Goal: Information Seeking & Learning: Find specific fact

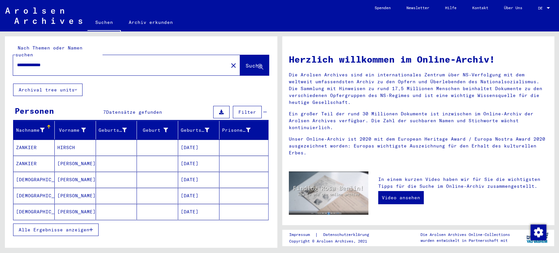
click at [186, 176] on mat-cell "[DATE]" at bounding box center [198, 180] width 41 height 16
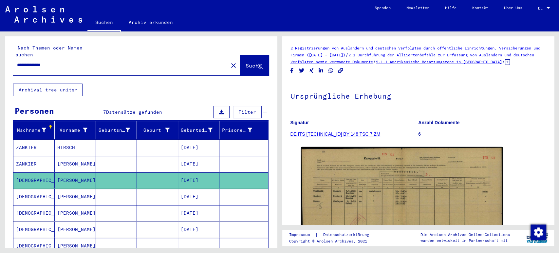
click at [188, 189] on mat-cell "[DATE]" at bounding box center [198, 197] width 41 height 16
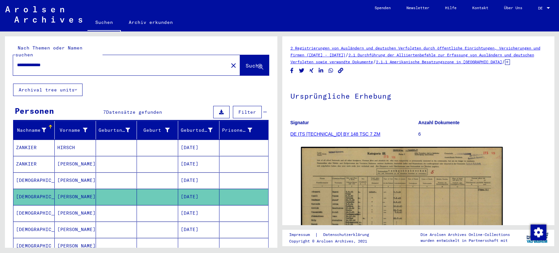
click at [213, 205] on mat-cell "[DATE]" at bounding box center [198, 213] width 41 height 16
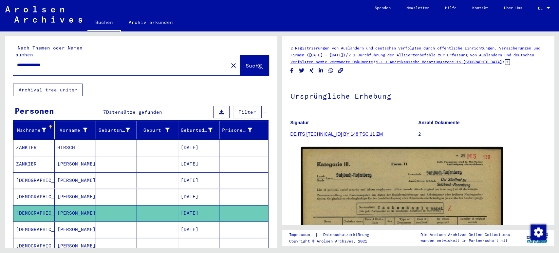
click at [207, 221] on mat-cell "[DATE]" at bounding box center [198, 229] width 41 height 16
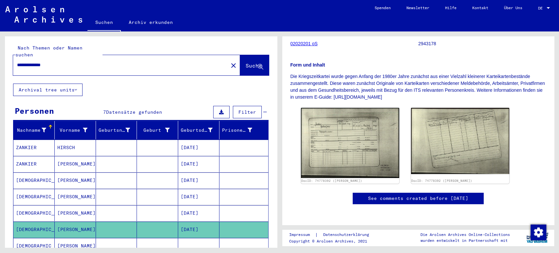
scroll to position [99, 0]
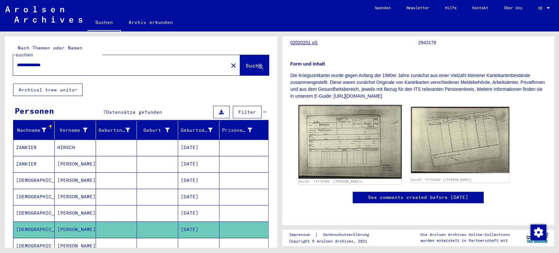
click at [369, 140] on img at bounding box center [349, 141] width 103 height 73
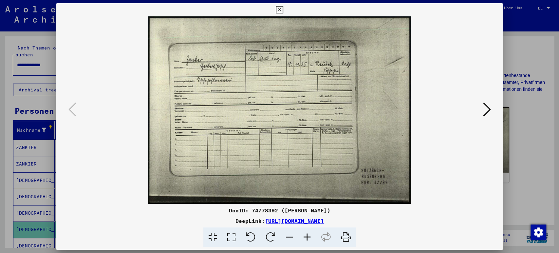
click at [487, 112] on icon at bounding box center [487, 110] width 8 height 16
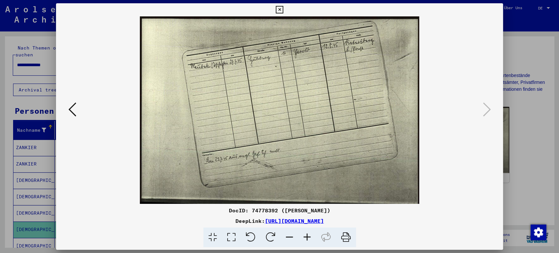
click at [282, 10] on icon at bounding box center [280, 10] width 8 height 8
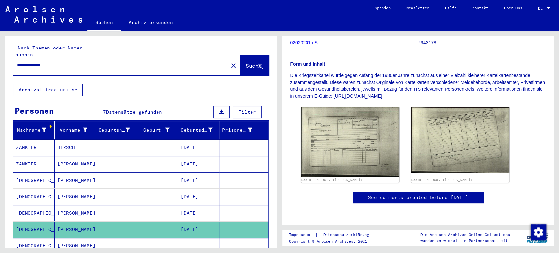
click at [131, 242] on mat-cell at bounding box center [116, 246] width 41 height 16
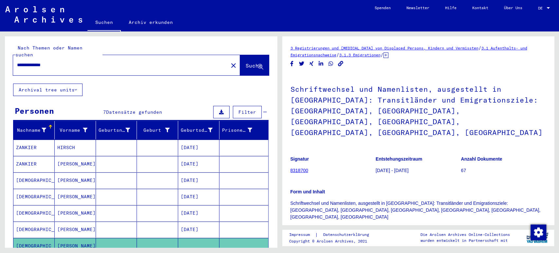
click at [368, 133] on h1 "Schriftwechsel und Namenlisten, ausgestellt in [GEOGRAPHIC_DATA]: Transitländer…" at bounding box center [418, 110] width 256 height 72
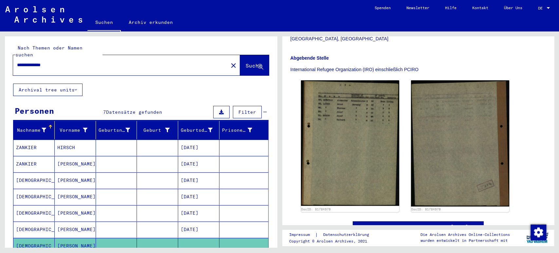
scroll to position [116, 0]
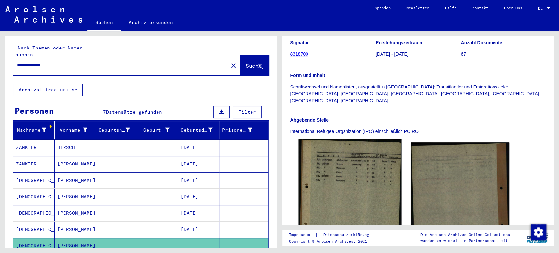
click at [347, 167] on img at bounding box center [349, 205] width 103 height 132
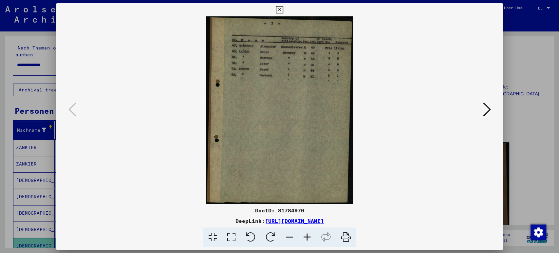
click at [308, 238] on icon at bounding box center [307, 237] width 18 height 20
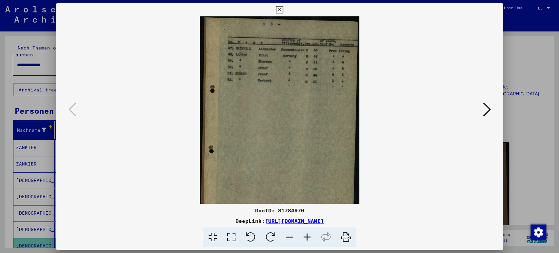
click at [308, 238] on icon at bounding box center [307, 237] width 18 height 20
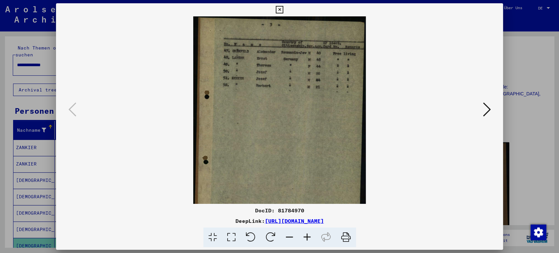
click at [308, 238] on icon at bounding box center [307, 237] width 18 height 20
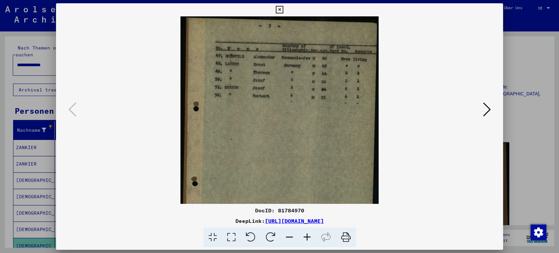
click at [308, 238] on icon at bounding box center [307, 237] width 18 height 20
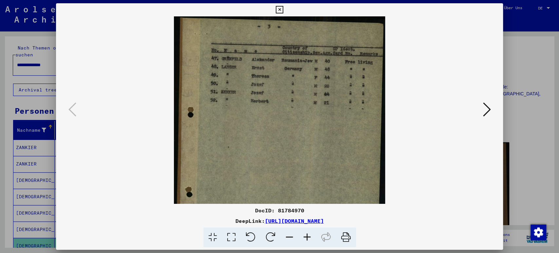
click at [308, 238] on icon at bounding box center [307, 237] width 18 height 20
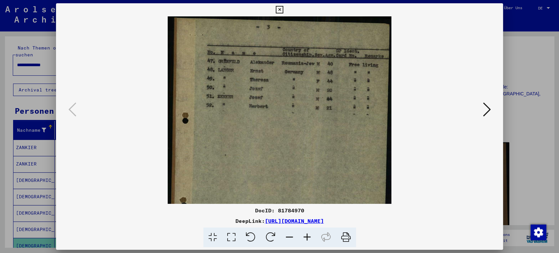
click at [308, 238] on icon at bounding box center [307, 237] width 18 height 20
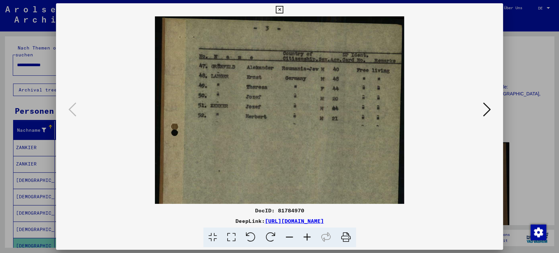
click at [308, 238] on icon at bounding box center [307, 237] width 18 height 20
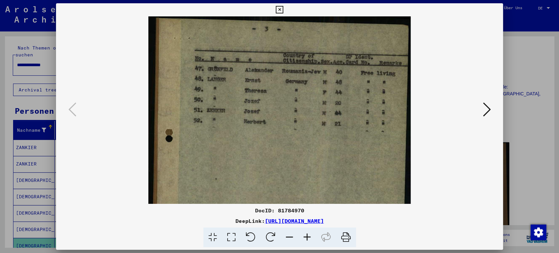
click at [308, 238] on icon at bounding box center [307, 237] width 18 height 20
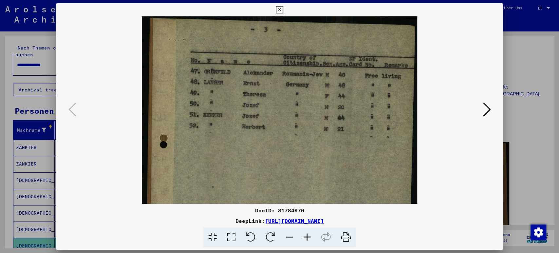
click at [308, 238] on icon at bounding box center [307, 237] width 18 height 20
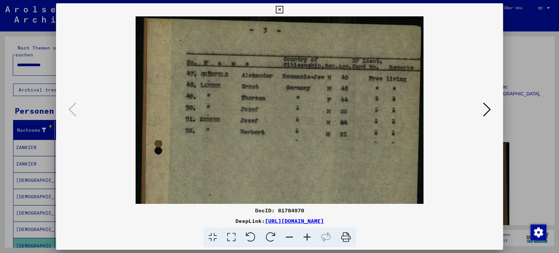
click at [281, 14] on button at bounding box center [279, 9] width 11 height 13
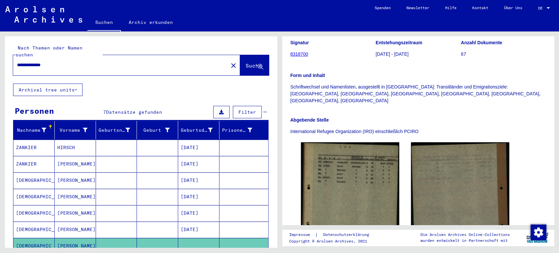
click at [131, 174] on mat-cell at bounding box center [116, 180] width 41 height 16
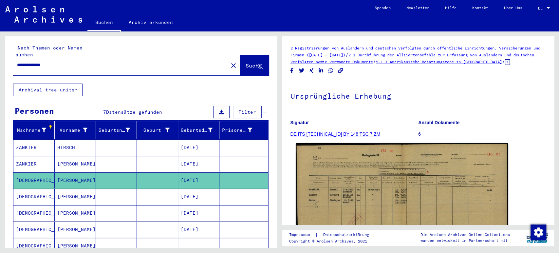
click at [357, 179] on img at bounding box center [402, 219] width 212 height 152
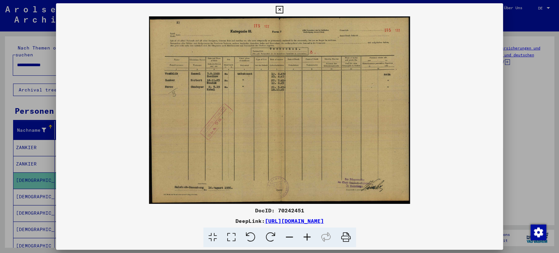
click at [309, 232] on icon at bounding box center [307, 237] width 18 height 20
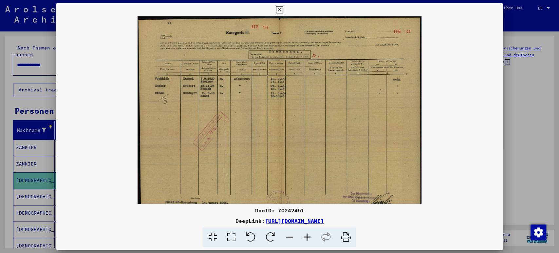
click at [309, 232] on icon at bounding box center [307, 237] width 18 height 20
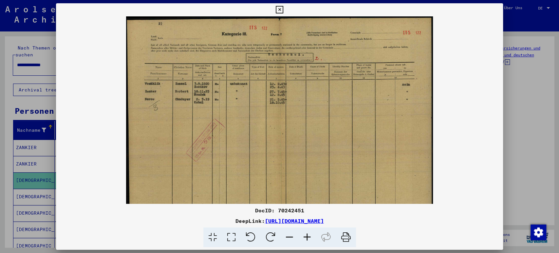
click at [309, 232] on icon at bounding box center [307, 237] width 18 height 20
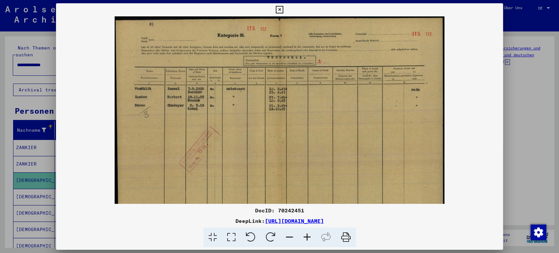
click at [309, 232] on icon at bounding box center [307, 237] width 18 height 20
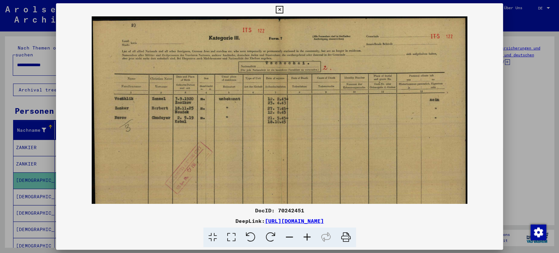
click at [309, 232] on icon at bounding box center [307, 237] width 18 height 20
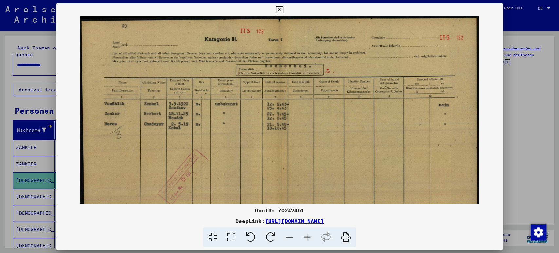
click at [309, 232] on icon at bounding box center [307, 237] width 18 height 20
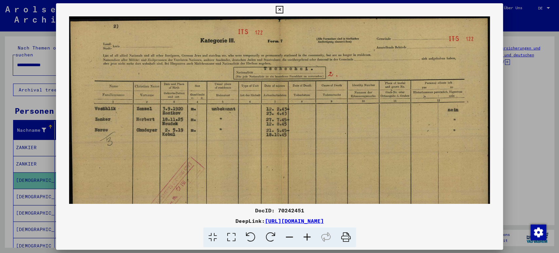
click at [309, 232] on icon at bounding box center [307, 237] width 18 height 20
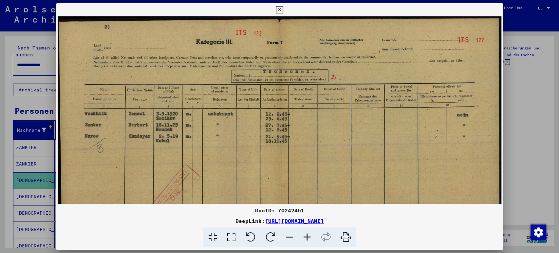
click at [278, 13] on button at bounding box center [279, 9] width 11 height 13
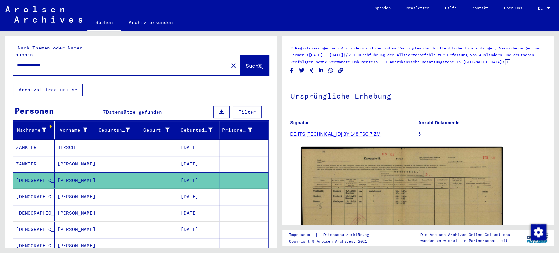
click at [196, 189] on mat-cell "[DATE]" at bounding box center [198, 197] width 41 height 16
